Goal: Task Accomplishment & Management: Use online tool/utility

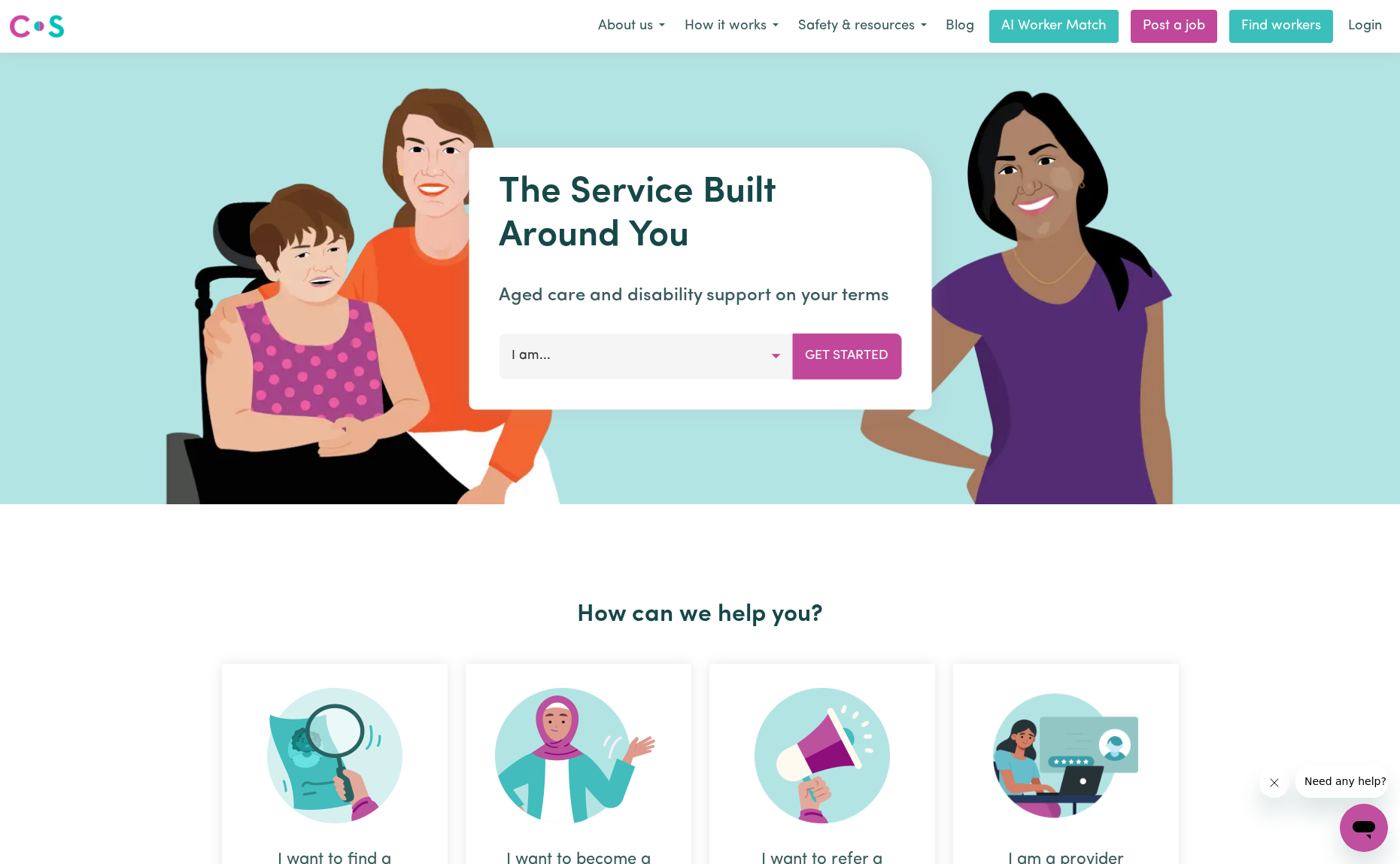
click at [1266, 20] on link "Find workers" at bounding box center [1281, 26] width 104 height 33
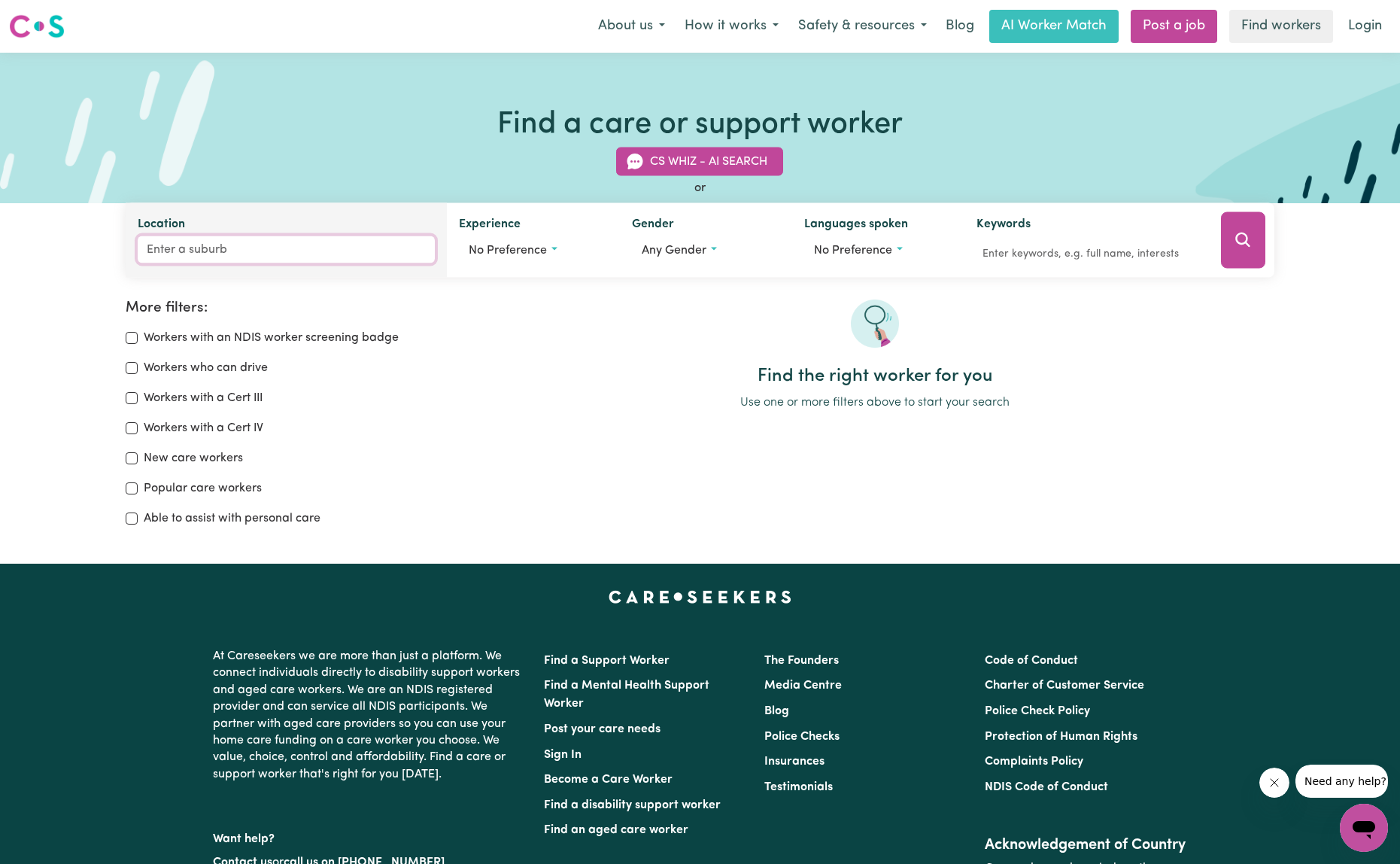
click at [192, 251] on input "Location" at bounding box center [286, 250] width 297 height 27
type input "balla"
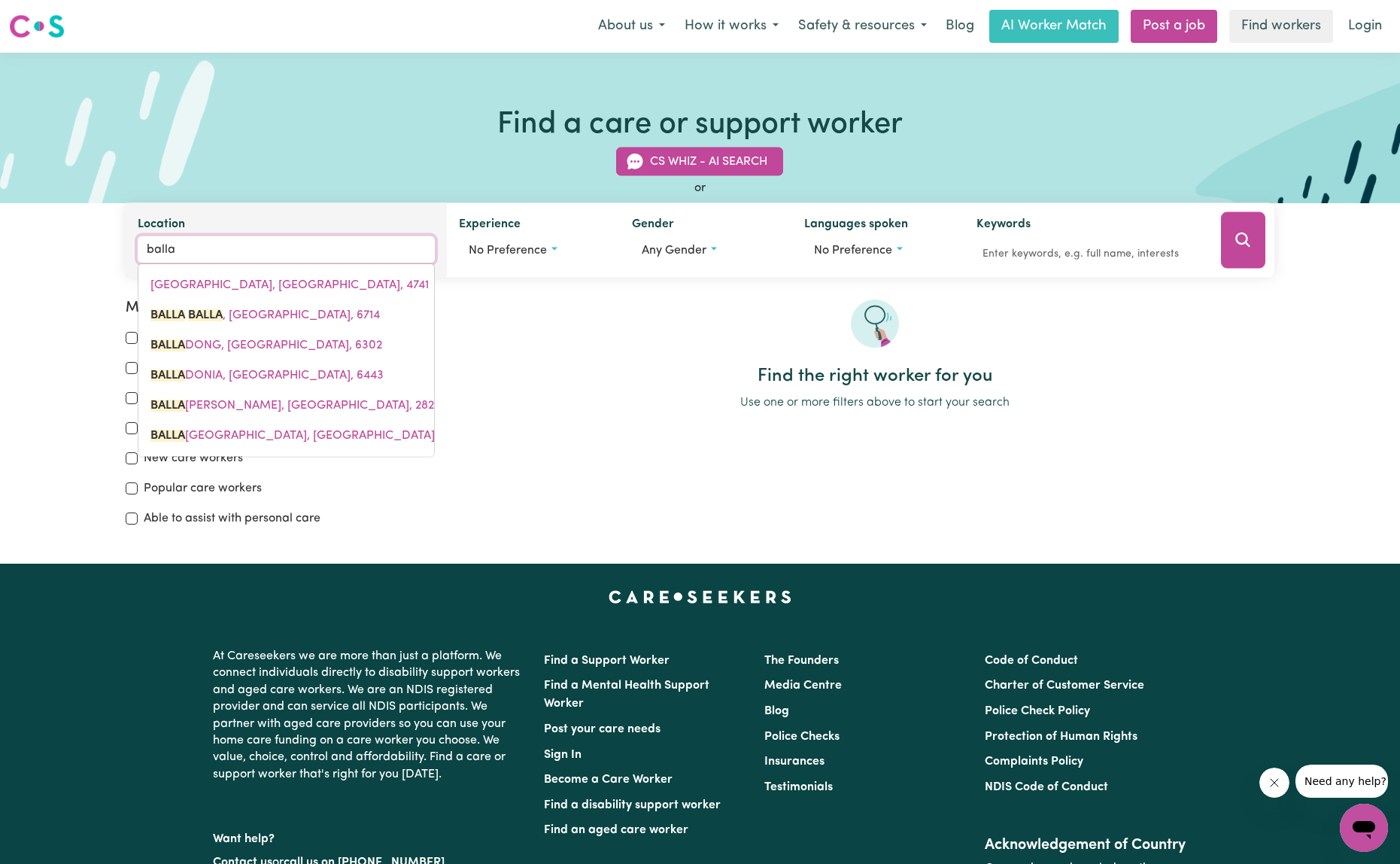
type input "balla BALLA, [GEOGRAPHIC_DATA], 6714"
type input "ballar"
type input "ballarat"
type input "ballarat, Victoria, 3350"
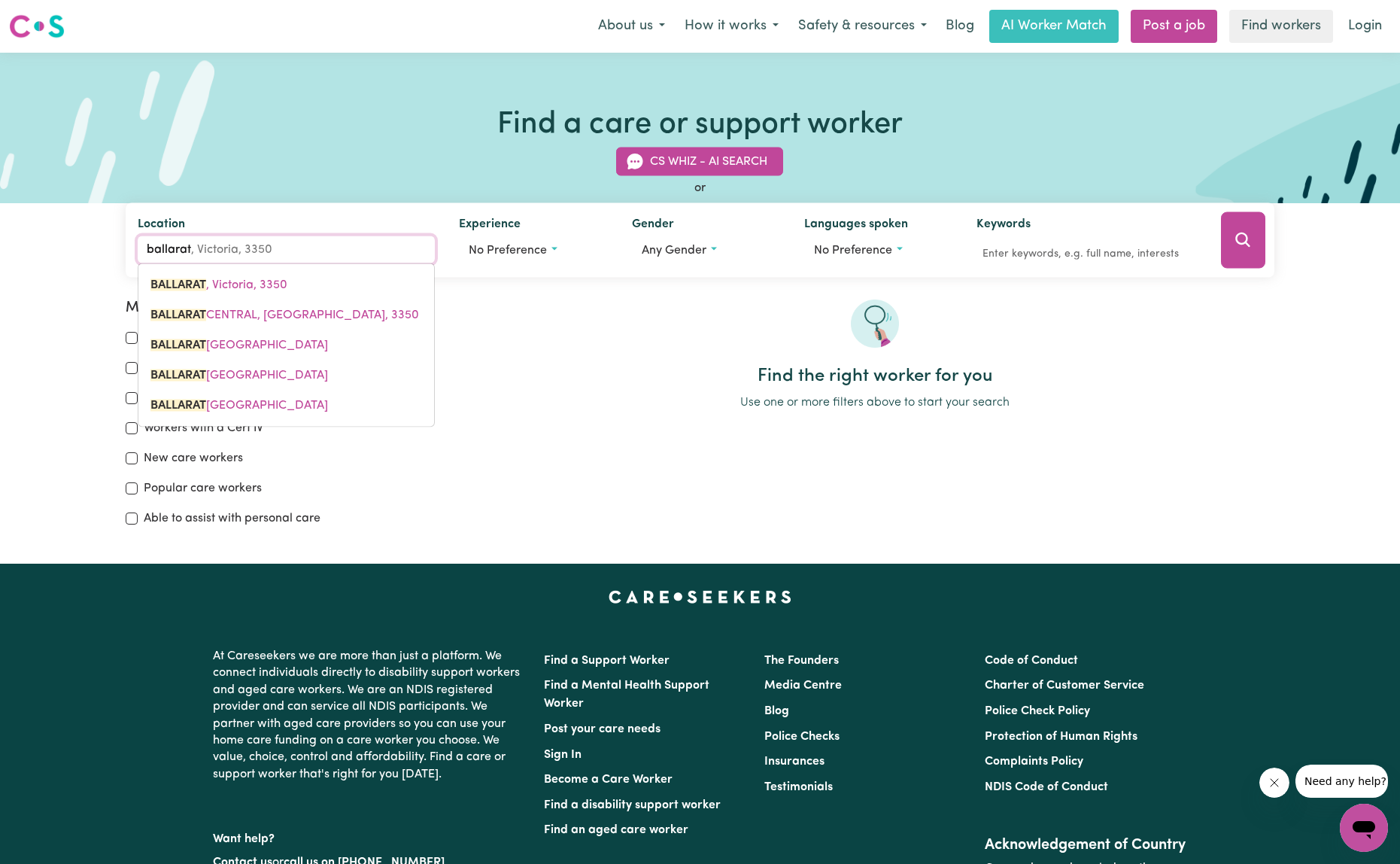
click at [207, 283] on span "BALLARAT , [GEOGRAPHIC_DATA], 3350" at bounding box center [218, 285] width 137 height 12
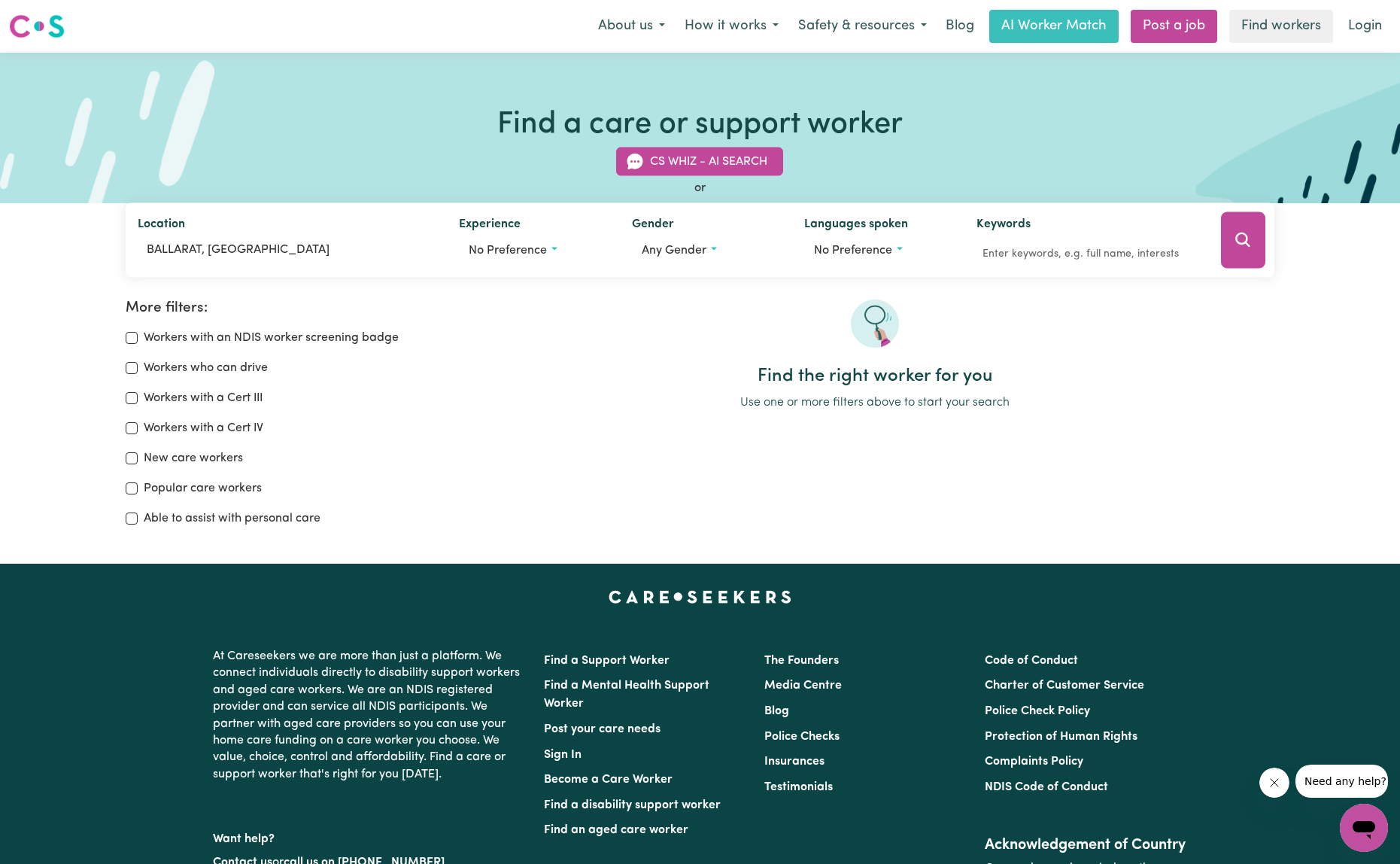
click at [1240, 250] on button "Search" at bounding box center [1243, 240] width 45 height 57
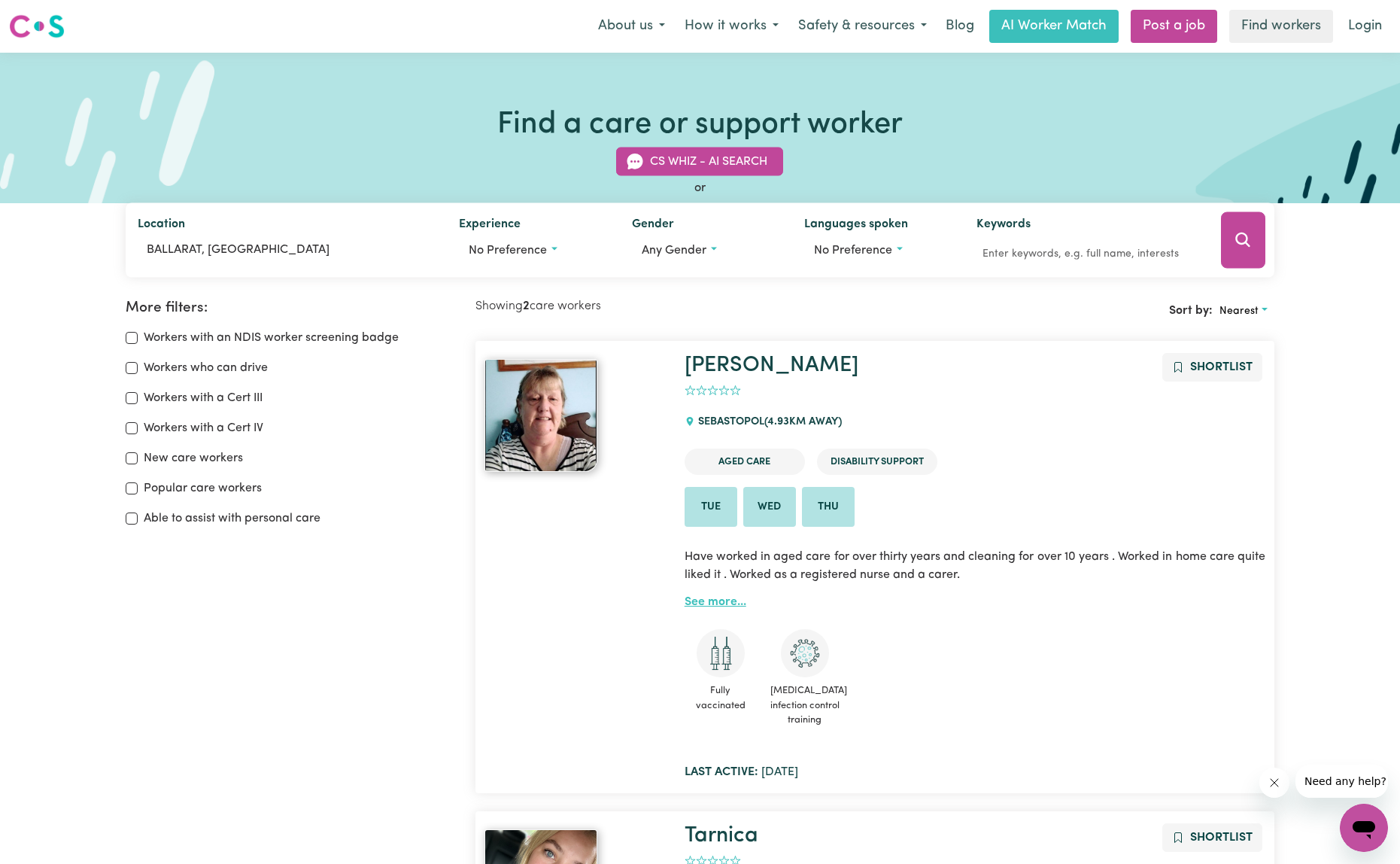
click at [711, 600] on link "See more..." at bounding box center [715, 602] width 62 height 12
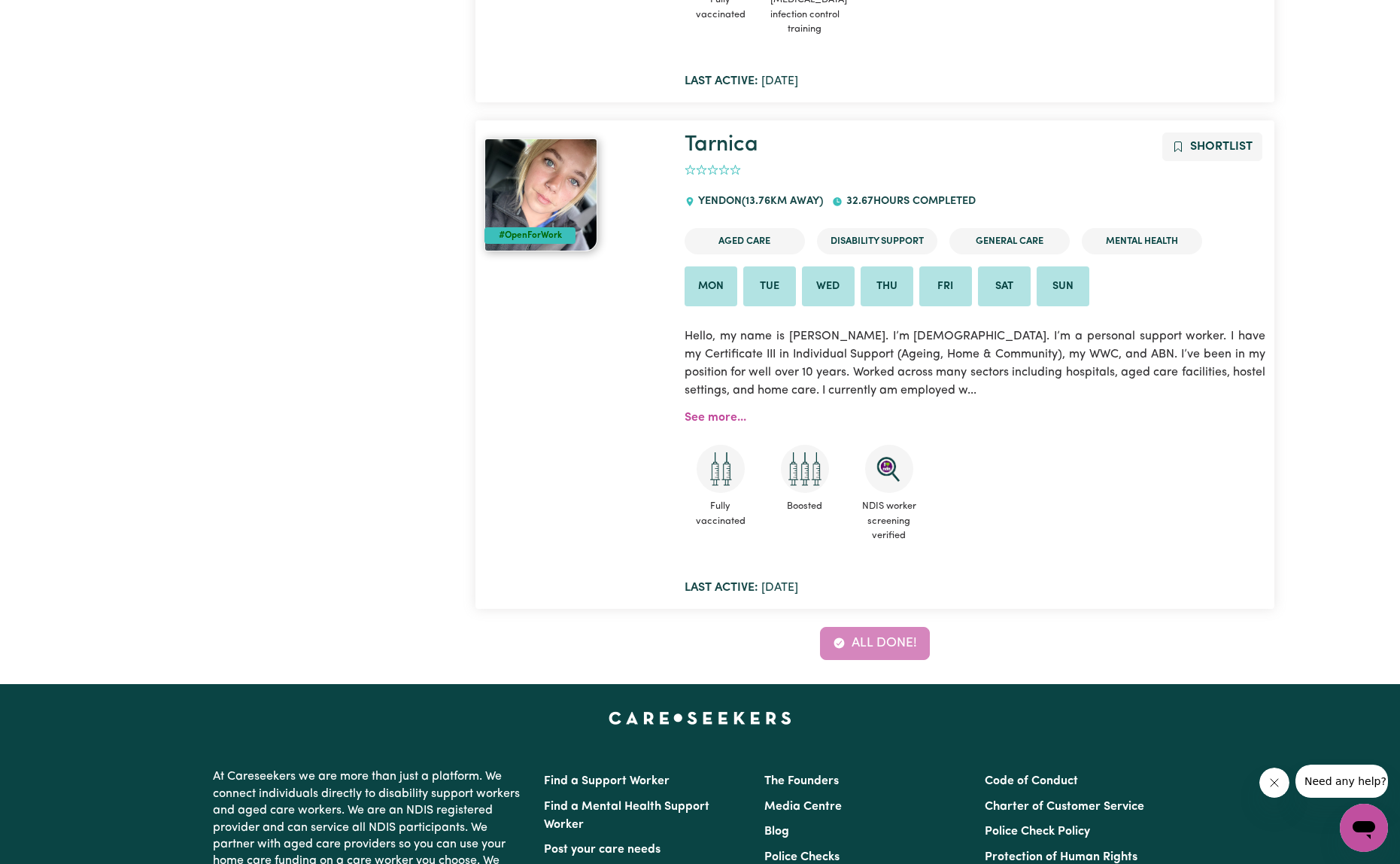
scroll to position [718, 0]
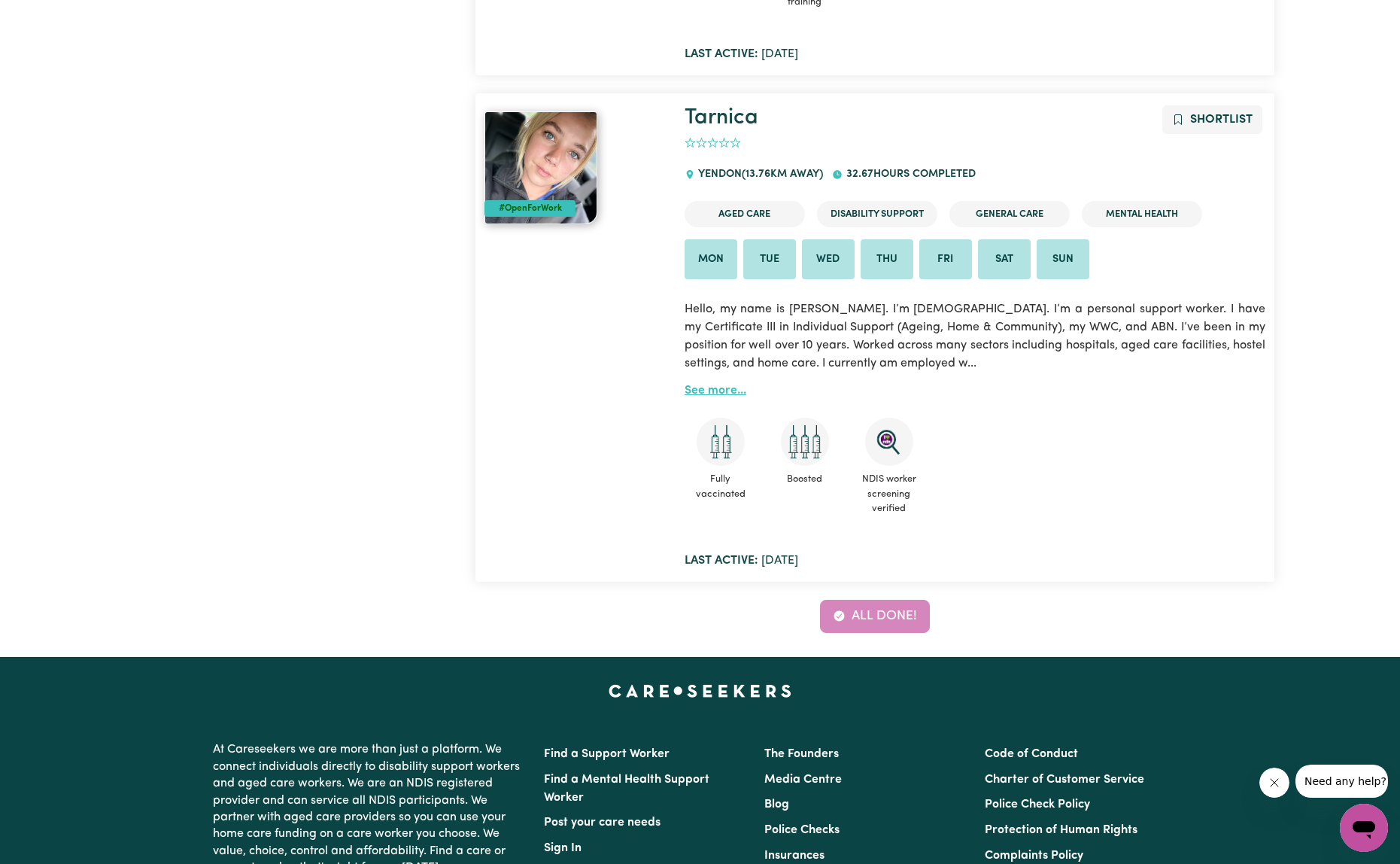
click at [707, 392] on link "See more..." at bounding box center [715, 391] width 62 height 12
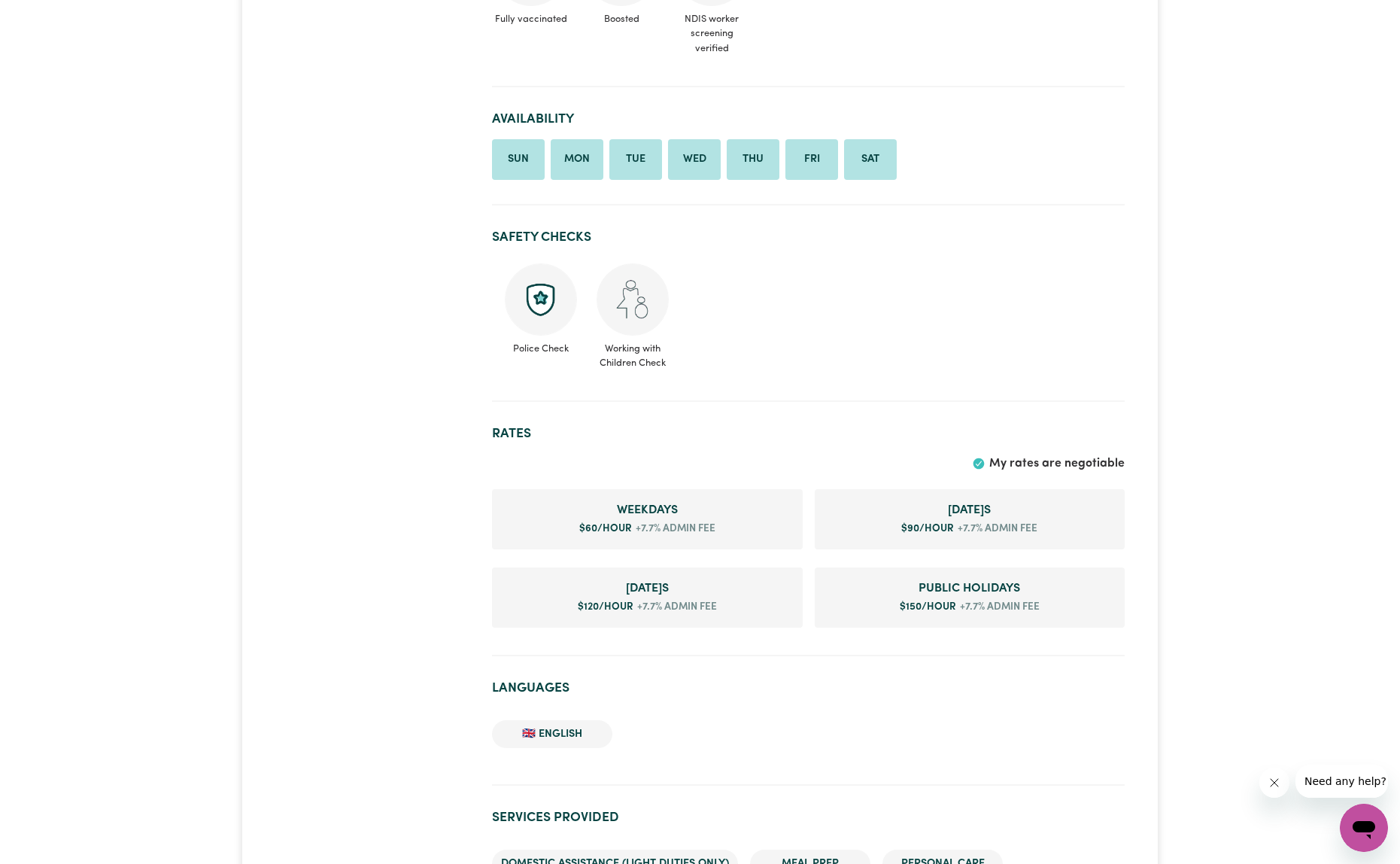
scroll to position [834, 0]
